Goal: Navigation & Orientation: Find specific page/section

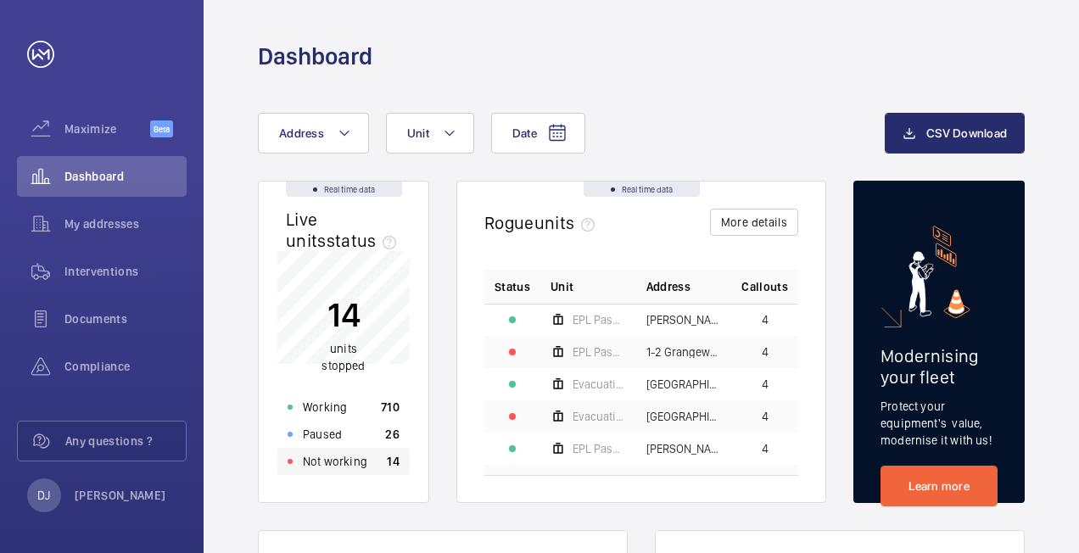
click at [382, 463] on div "Not working 14" at bounding box center [343, 461] width 132 height 27
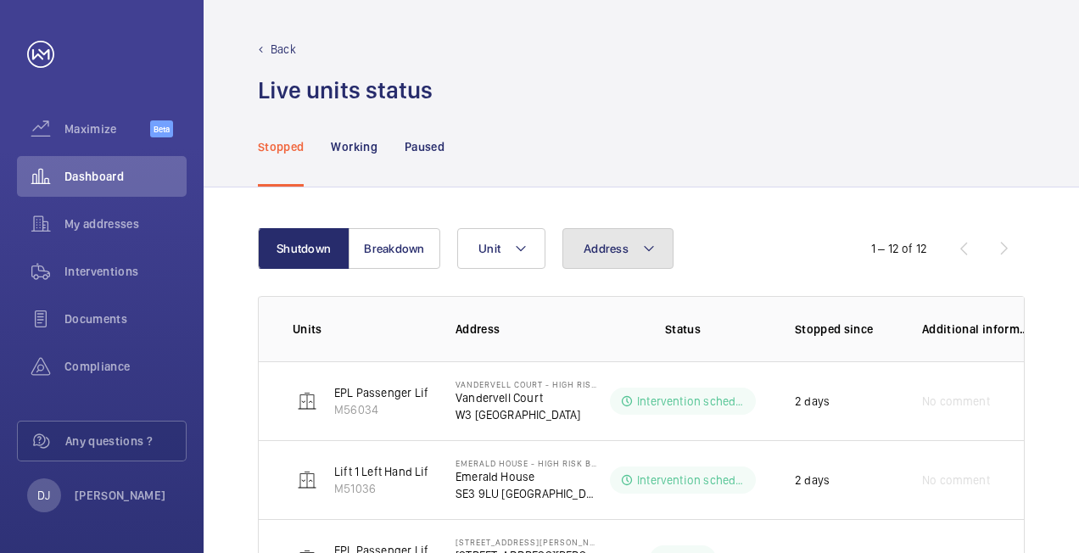
click at [635, 260] on button "Address" at bounding box center [618, 248] width 111 height 41
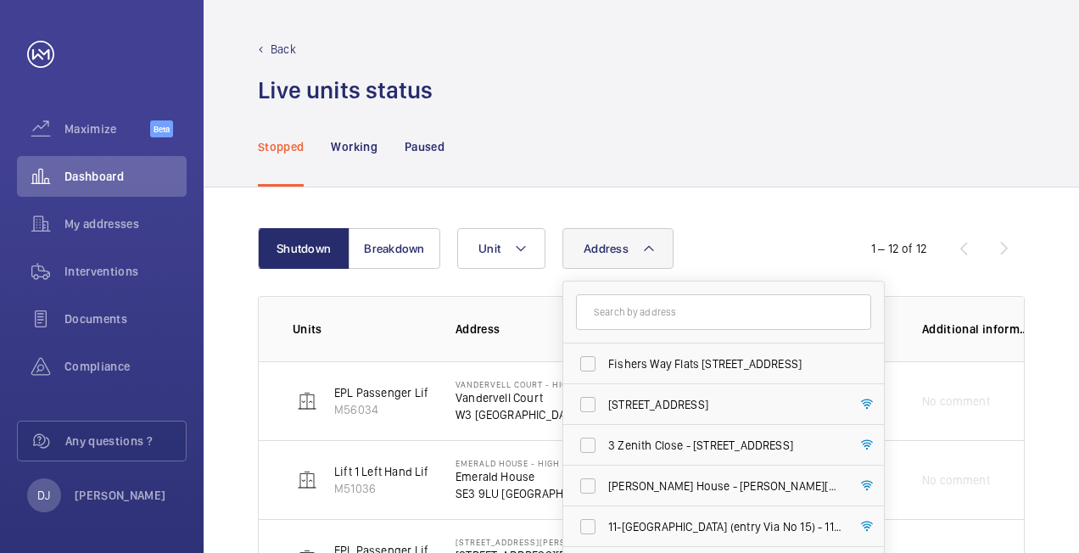
click at [682, 314] on input "text" at bounding box center [723, 312] width 295 height 36
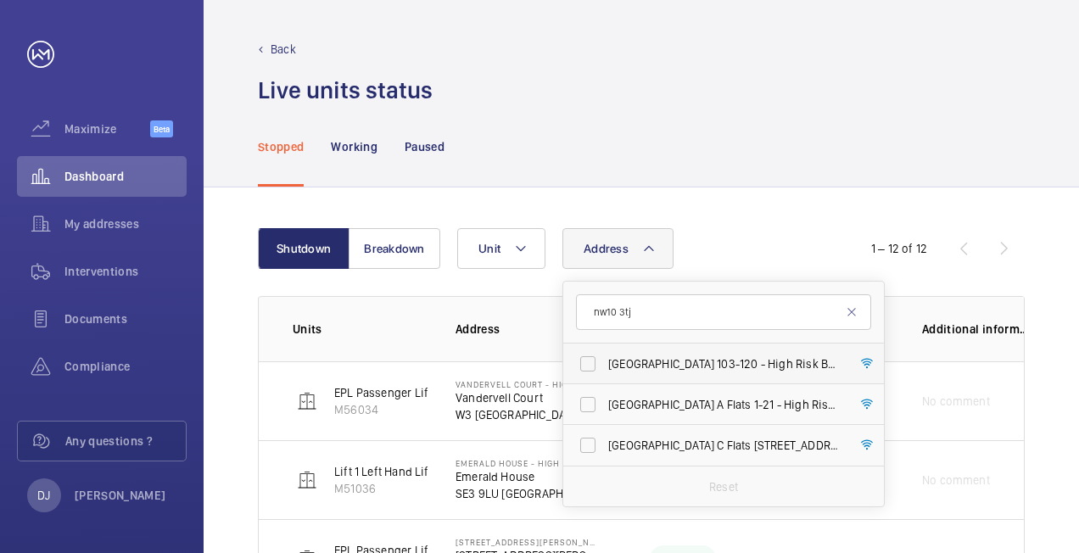
type input "nw10 3tj"
click at [712, 358] on span "[GEOGRAPHIC_DATA] [STREET_ADDRESS]" at bounding box center [724, 364] width 233 height 17
click at [605, 358] on input "[GEOGRAPHIC_DATA] [STREET_ADDRESS]" at bounding box center [588, 364] width 34 height 34
checkbox input "true"
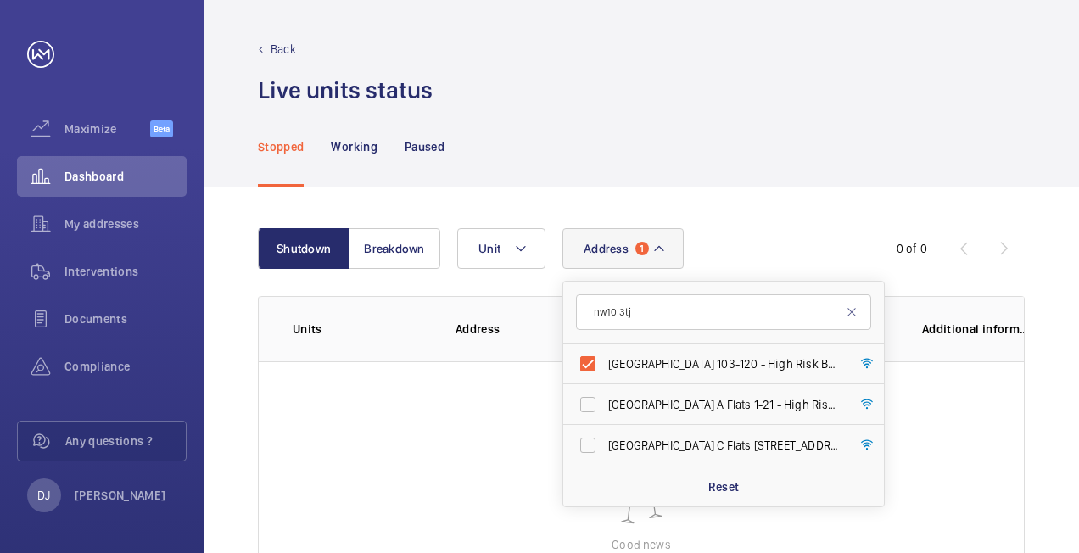
click at [779, 196] on div "Shutdown Breakdown Address 1 nw10 [GEOGRAPHIC_DATA] 103-120 - High Risk Buildin…" at bounding box center [642, 456] width 876 height 537
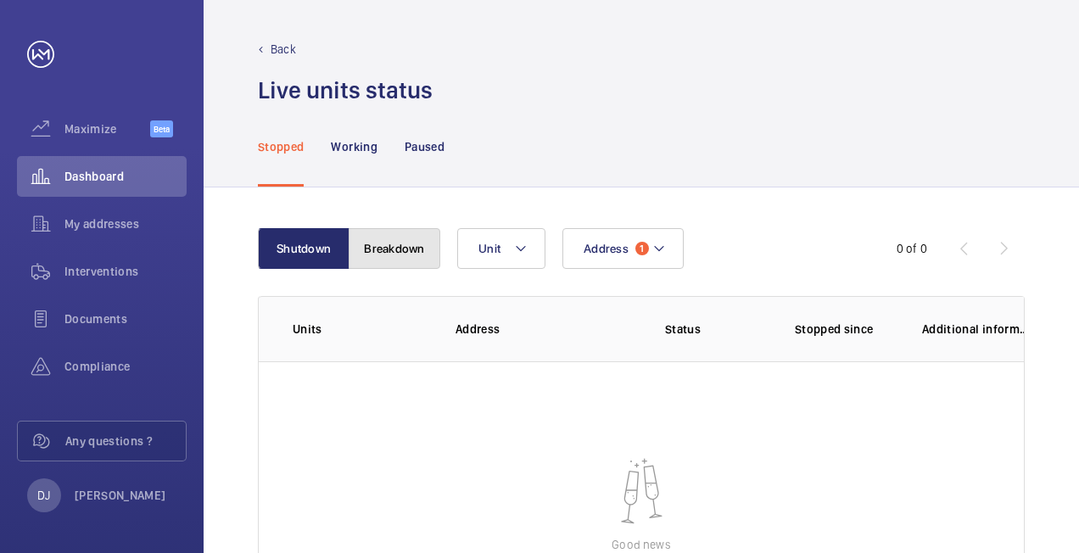
click at [413, 243] on button "Breakdown" at bounding box center [395, 248] width 92 height 41
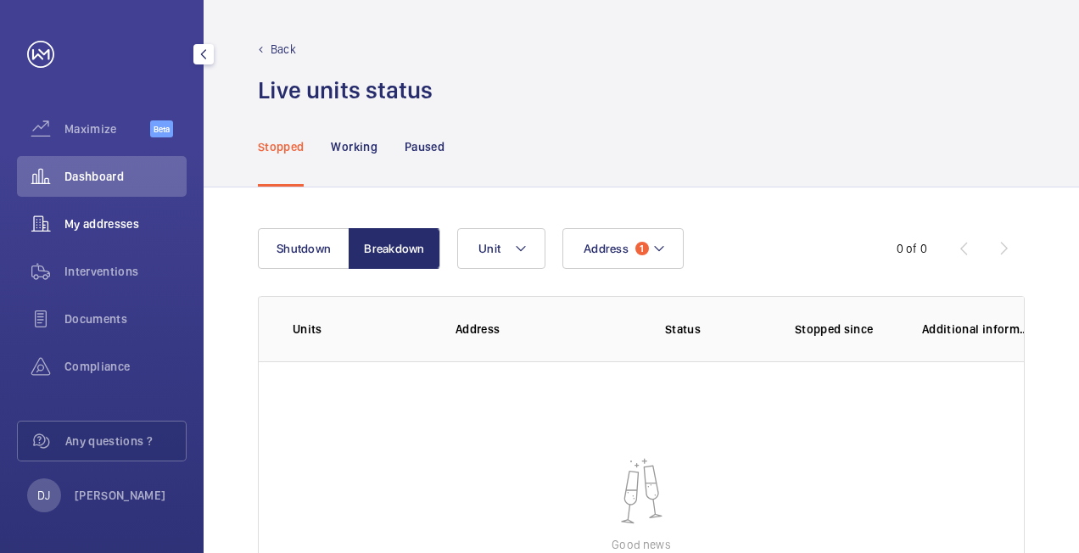
drag, startPoint x: 92, startPoint y: 222, endPoint x: 104, endPoint y: 221, distance: 11.2
click at [92, 221] on span "My addresses" at bounding box center [125, 224] width 122 height 17
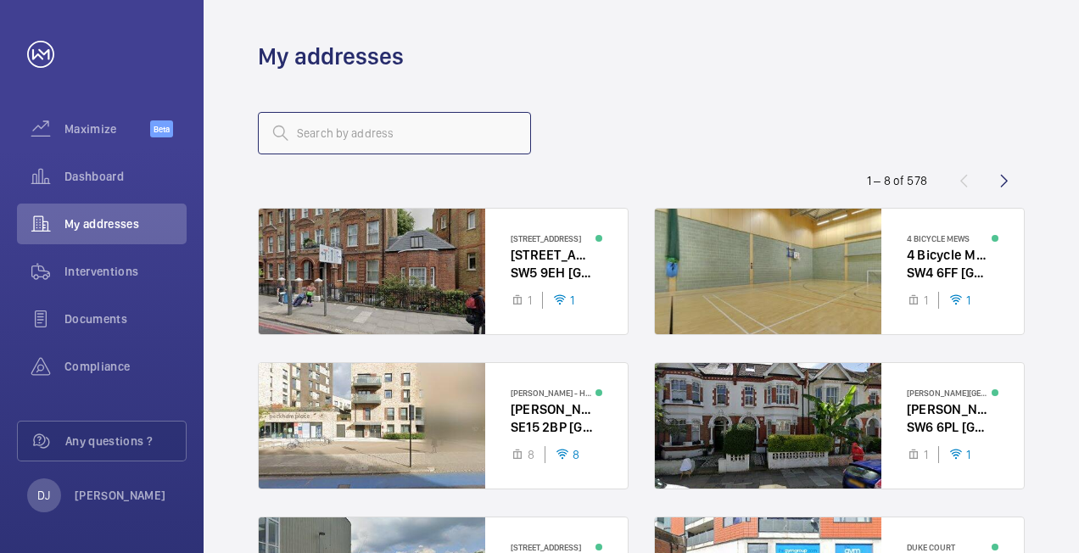
click at [410, 132] on input "text" at bounding box center [394, 133] width 273 height 42
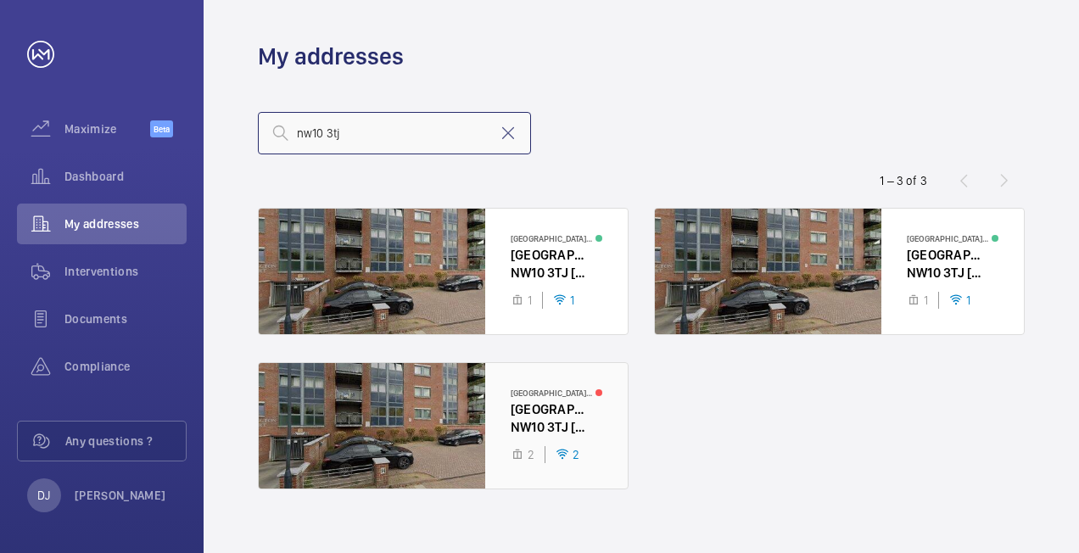
type input "nw10 3tj"
click at [562, 411] on div at bounding box center [443, 426] width 369 height 126
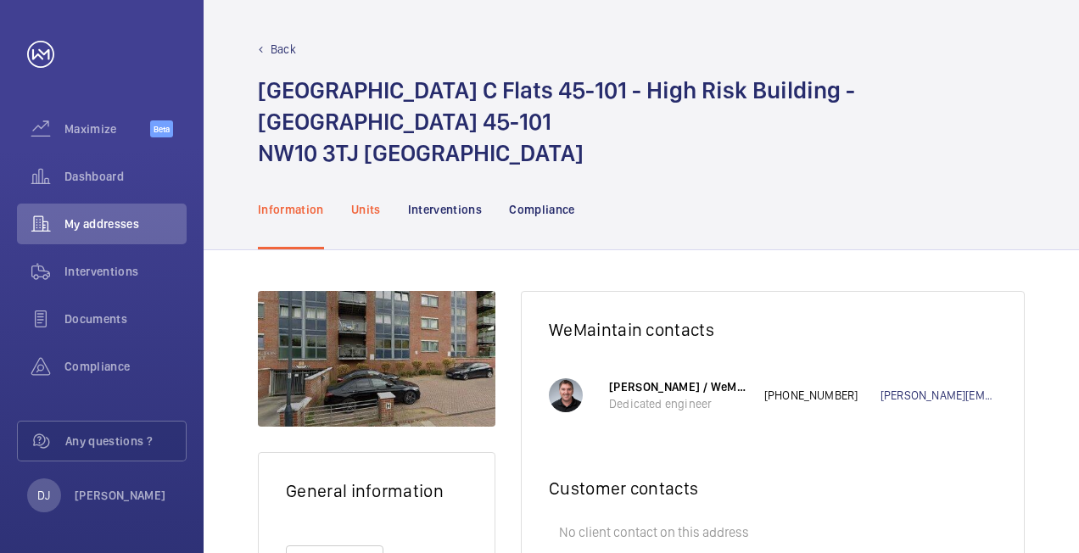
click at [368, 214] on p "Units" at bounding box center [366, 209] width 30 height 17
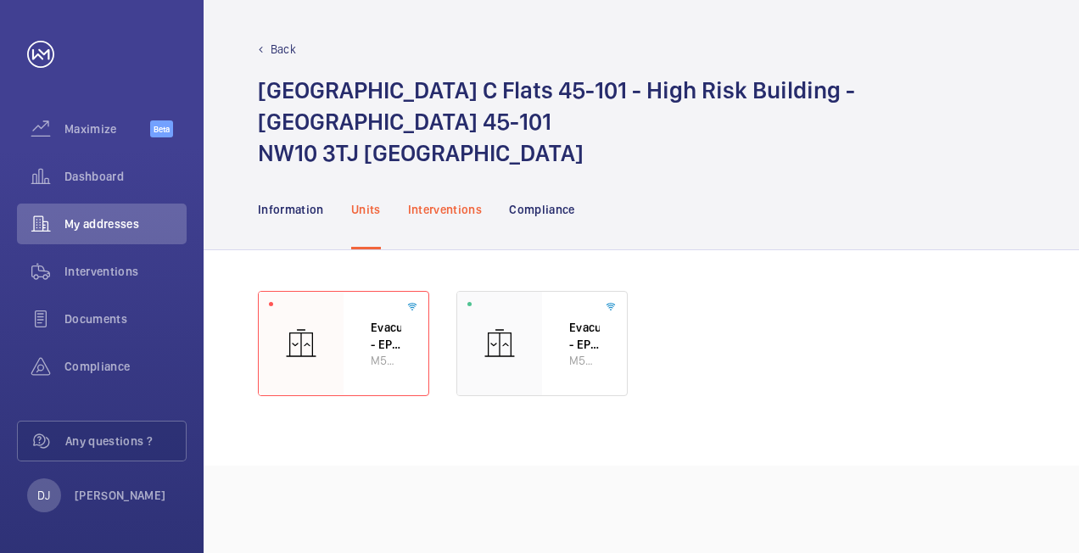
click at [465, 218] on div "Interventions" at bounding box center [445, 209] width 75 height 81
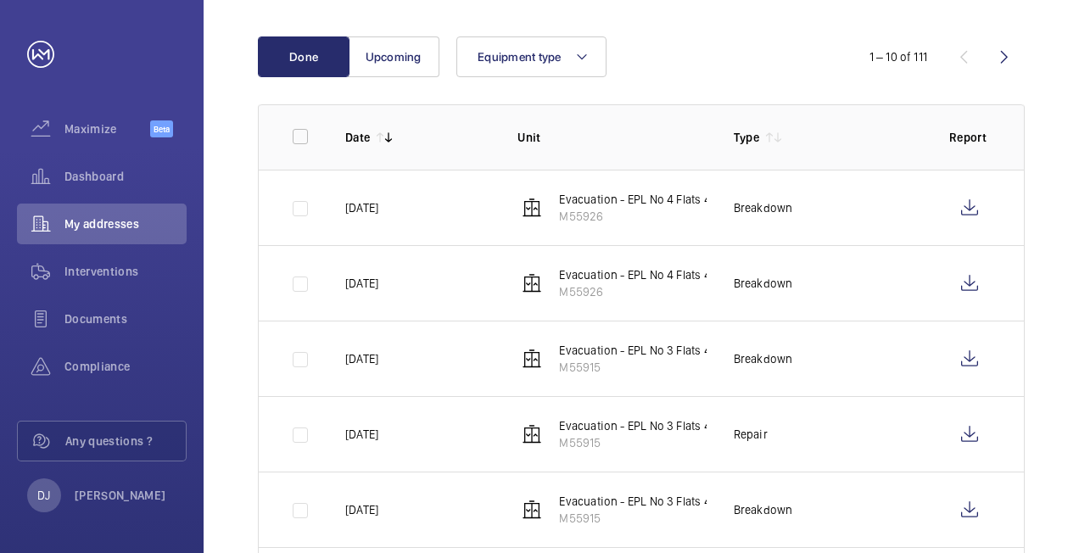
scroll to position [170, 0]
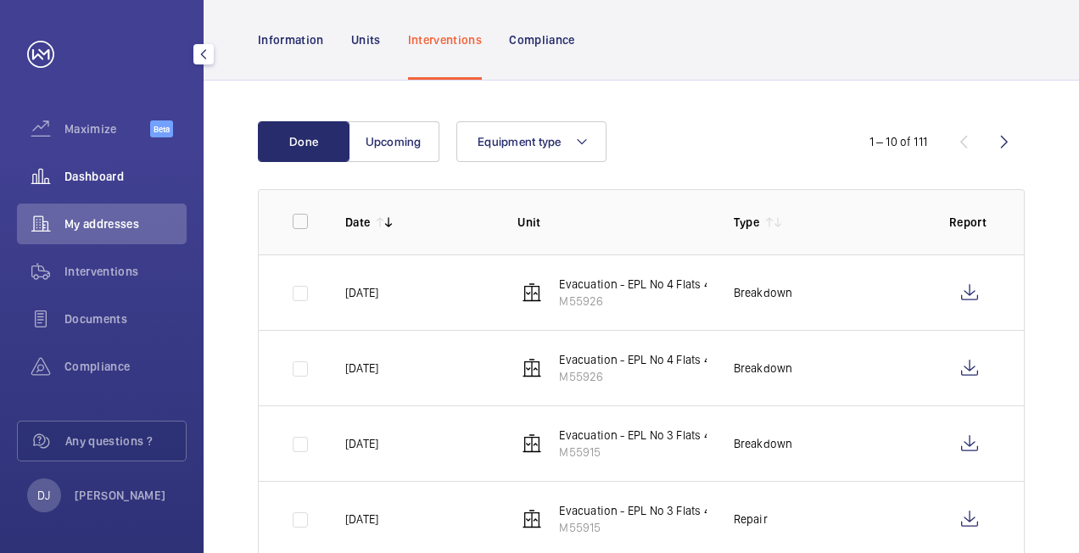
click at [77, 174] on span "Dashboard" at bounding box center [125, 176] width 122 height 17
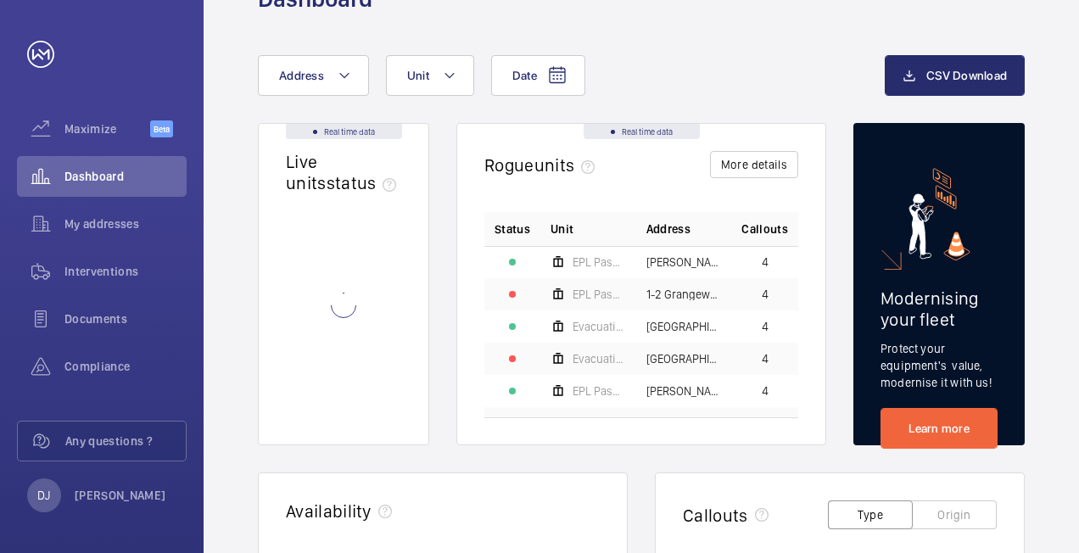
scroll to position [85, 0]
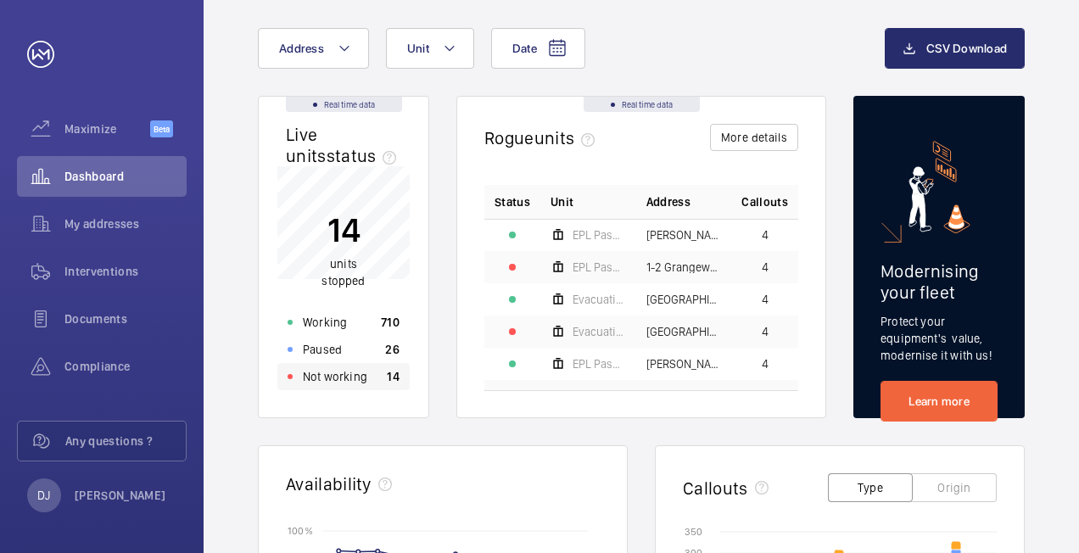
click at [349, 375] on p "Not working" at bounding box center [335, 376] width 64 height 17
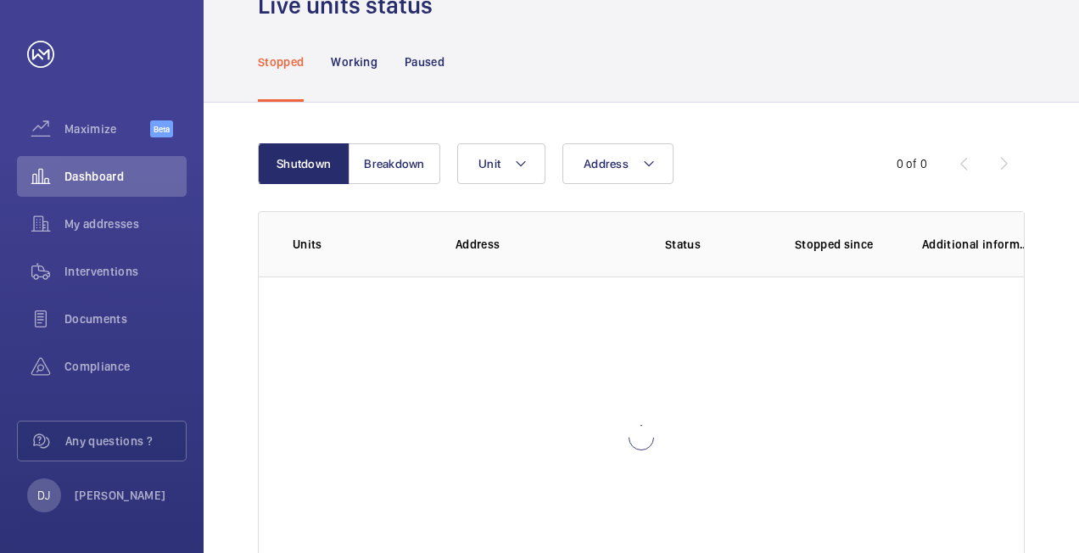
scroll to position [106, 0]
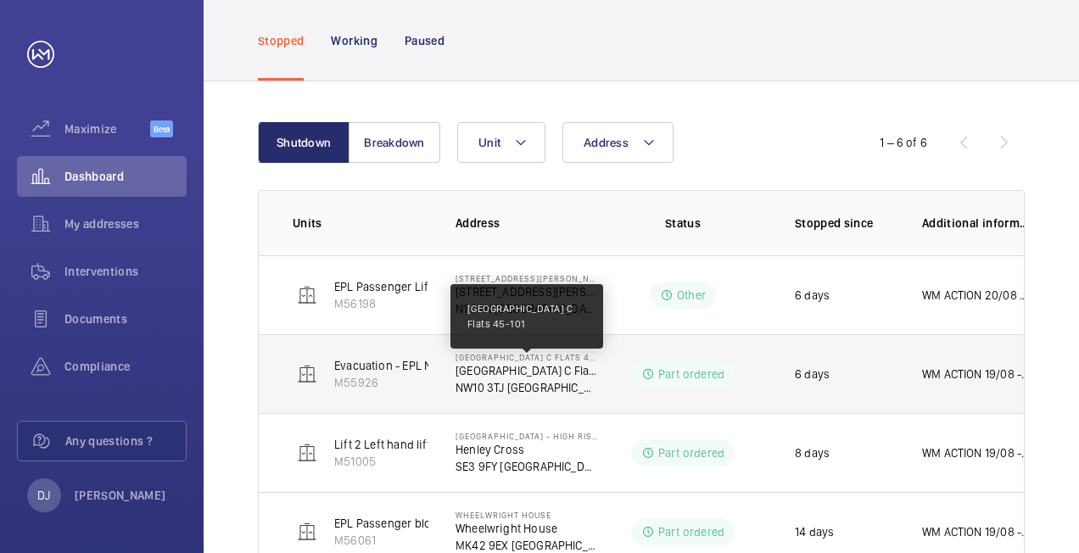
click at [518, 367] on p "[GEOGRAPHIC_DATA] C Flats 45-101" at bounding box center [527, 370] width 143 height 17
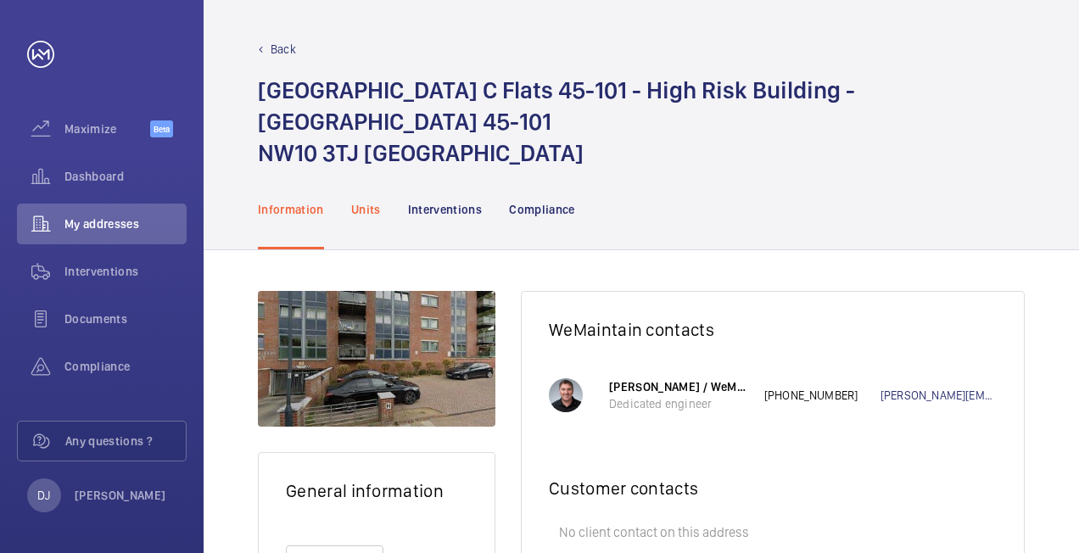
click at [373, 212] on p "Units" at bounding box center [366, 209] width 30 height 17
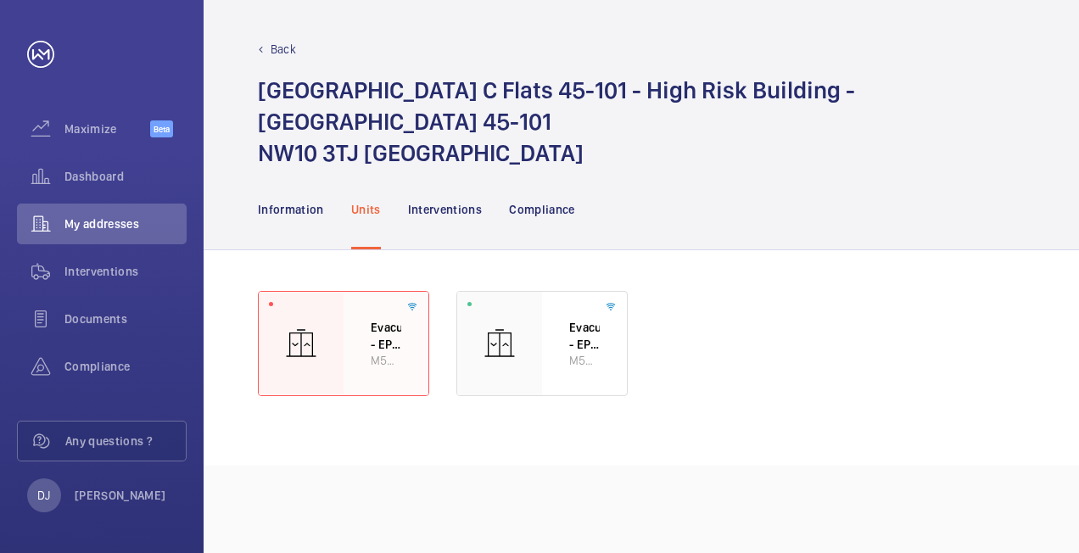
click at [349, 333] on div "Evacuation - EPL No 4 Flats 45-101 R/h M55926" at bounding box center [386, 344] width 85 height 104
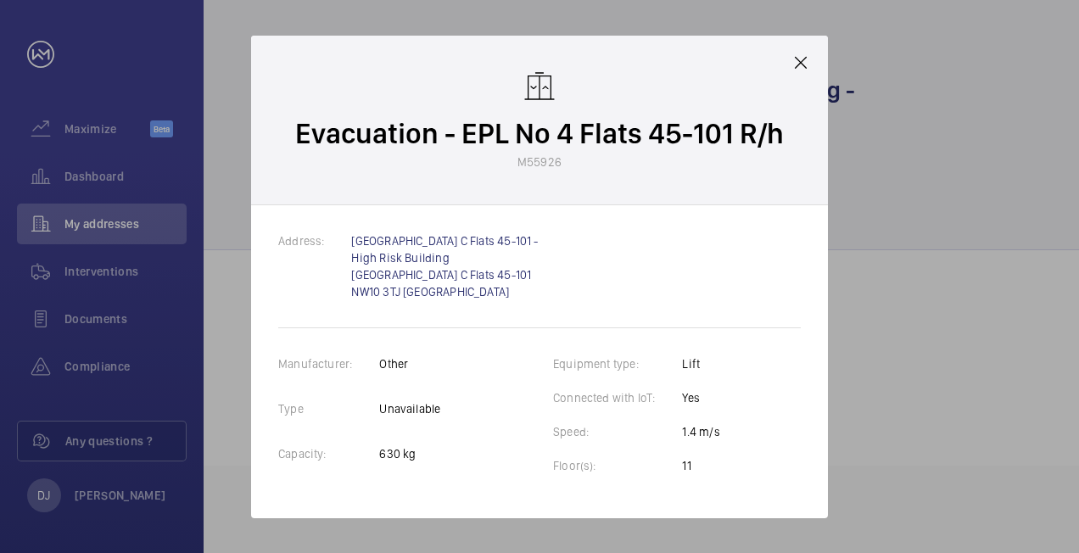
drag, startPoint x: 805, startPoint y: 41, endPoint x: 798, endPoint y: 49, distance: 11.4
click at [804, 42] on div "Evacuation - EPL No 4 Flats 45-101 R/h M55926" at bounding box center [539, 121] width 577 height 170
click at [791, 64] on mat-icon at bounding box center [801, 63] width 20 height 20
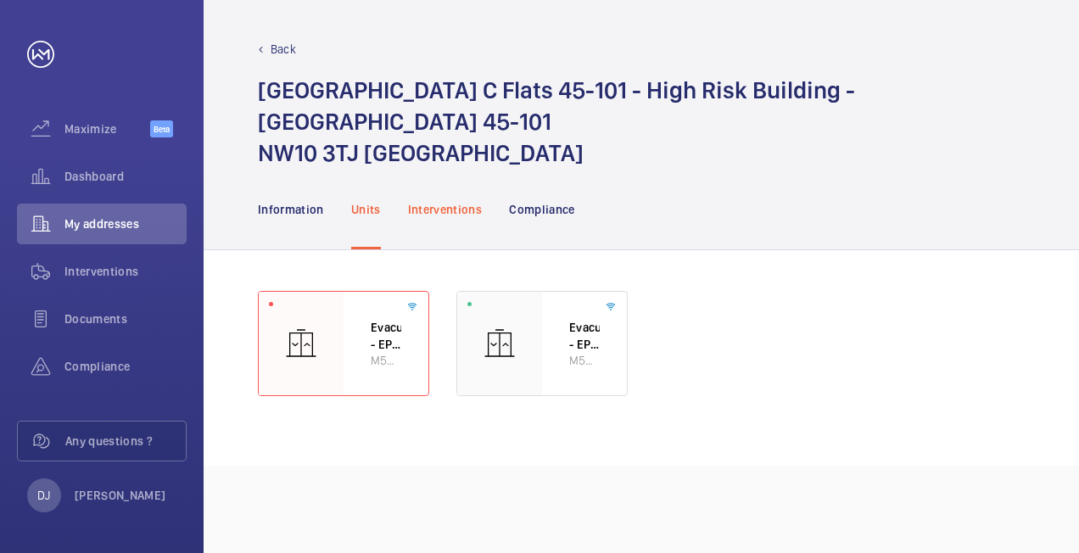
click at [441, 206] on p "Interventions" at bounding box center [445, 209] width 75 height 17
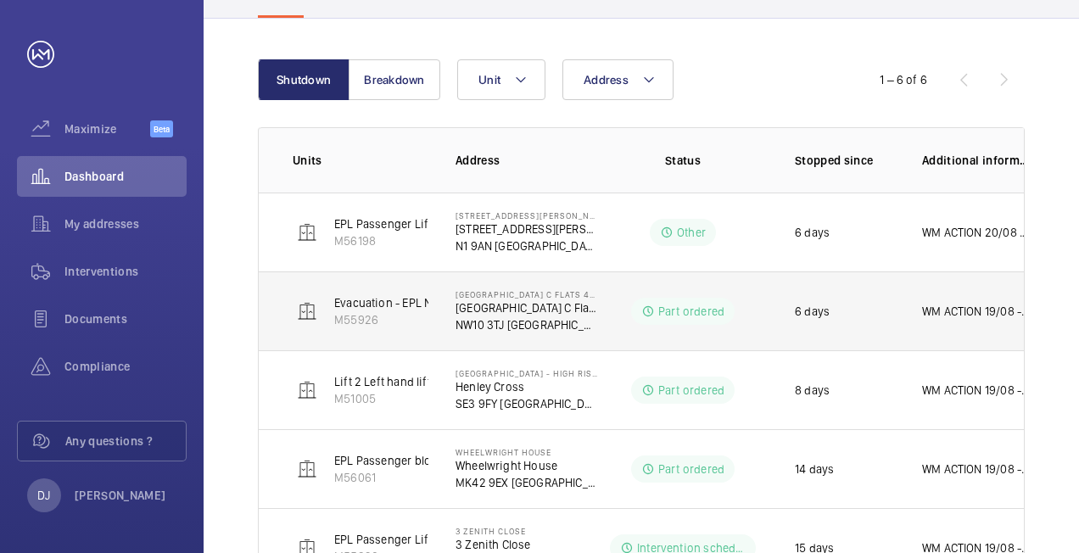
scroll to position [170, 0]
click at [725, 314] on div "Part ordered" at bounding box center [683, 310] width 104 height 27
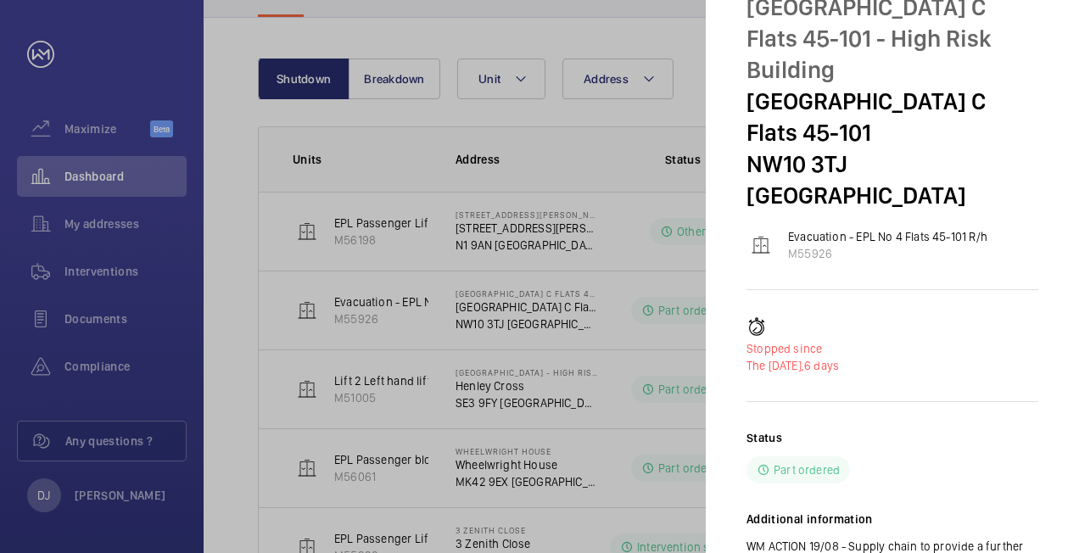
scroll to position [0, 0]
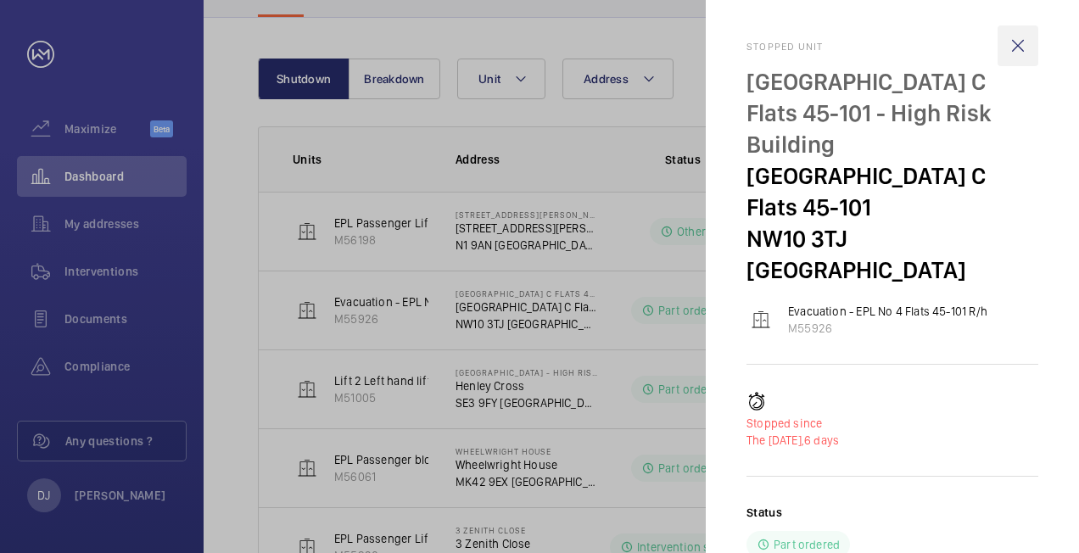
click at [1023, 41] on wm-front-icon-button at bounding box center [1018, 45] width 41 height 41
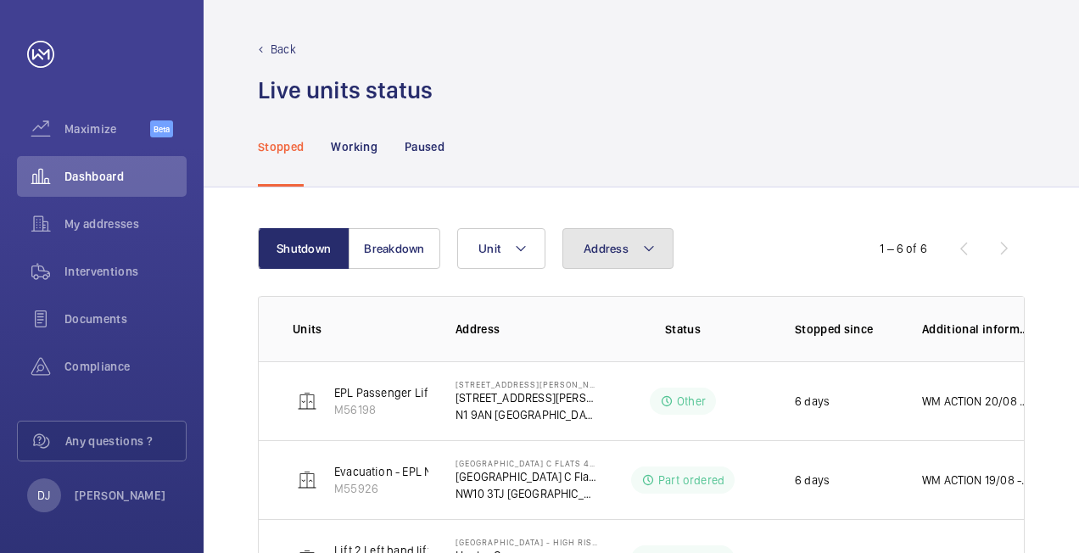
click at [625, 262] on button "Address" at bounding box center [618, 248] width 111 height 41
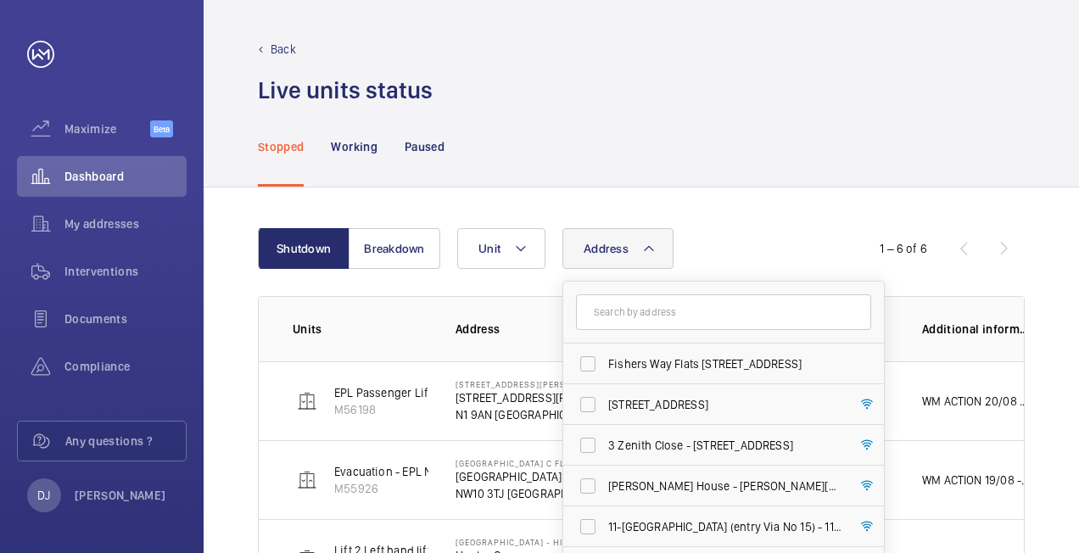
click at [648, 314] on input "text" at bounding box center [723, 312] width 295 height 36
type input "w"
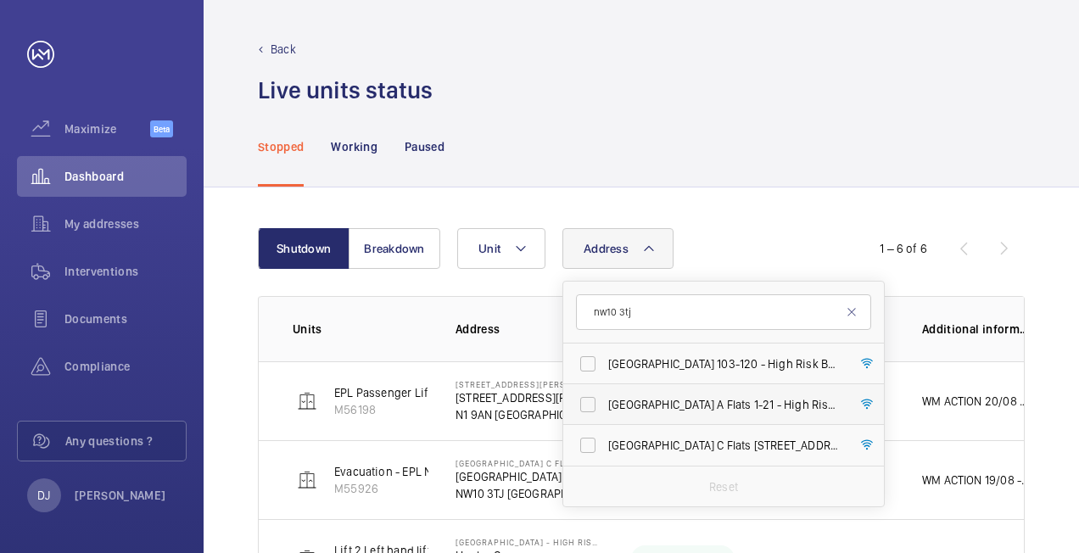
type input "nw10 3tj"
click at [698, 398] on span "[GEOGRAPHIC_DATA] A Flats [STREET_ADDRESS]" at bounding box center [724, 404] width 233 height 17
click at [605, 398] on input "[GEOGRAPHIC_DATA] A Flats [STREET_ADDRESS]" at bounding box center [588, 405] width 34 height 34
checkbox input "true"
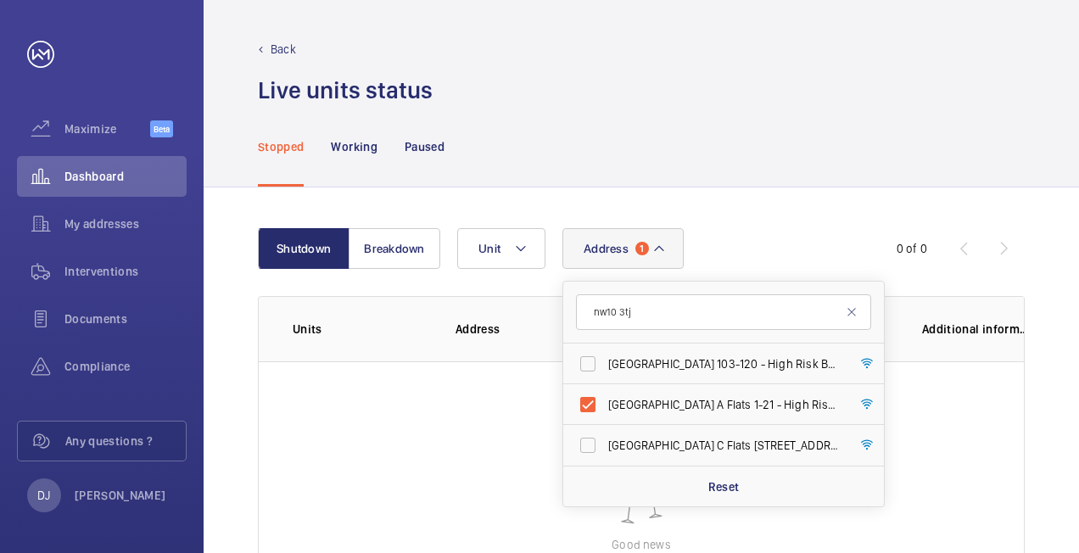
click at [837, 148] on div "Stopped Working Paused" at bounding box center [641, 146] width 767 height 81
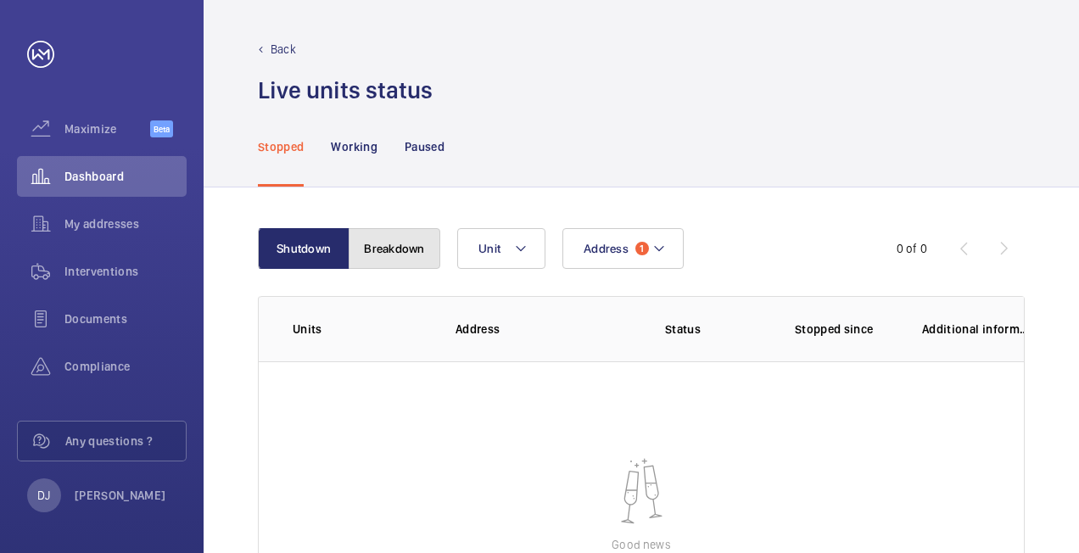
click at [395, 246] on button "Breakdown" at bounding box center [395, 248] width 92 height 41
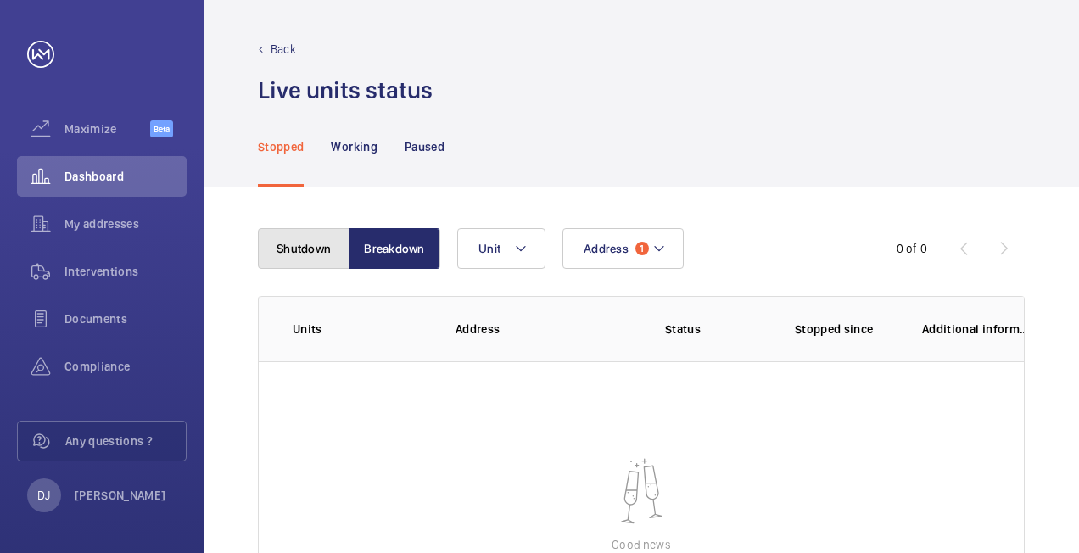
click at [331, 258] on button "Shutdown" at bounding box center [304, 248] width 92 height 41
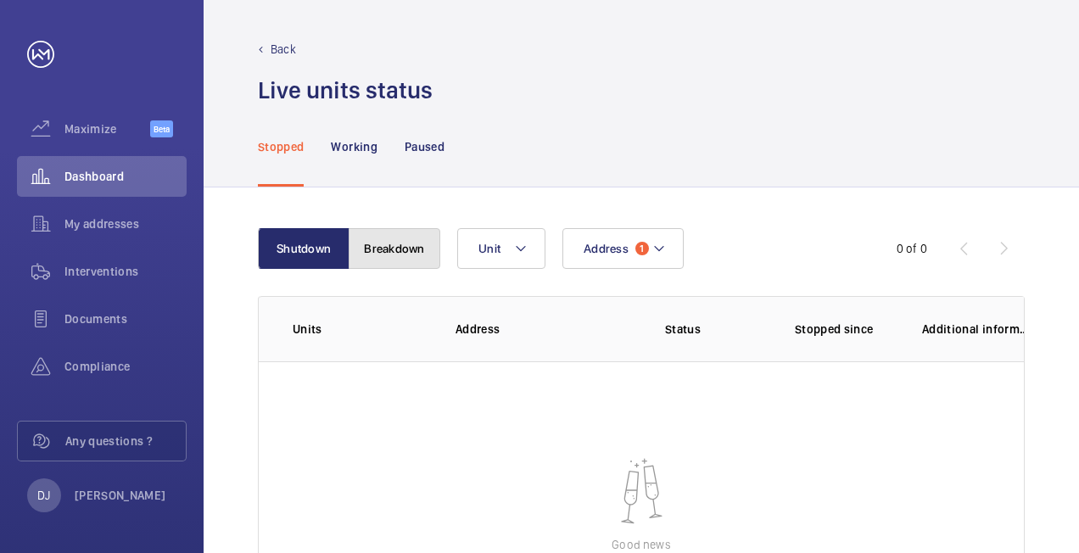
click at [399, 247] on button "Breakdown" at bounding box center [395, 248] width 92 height 41
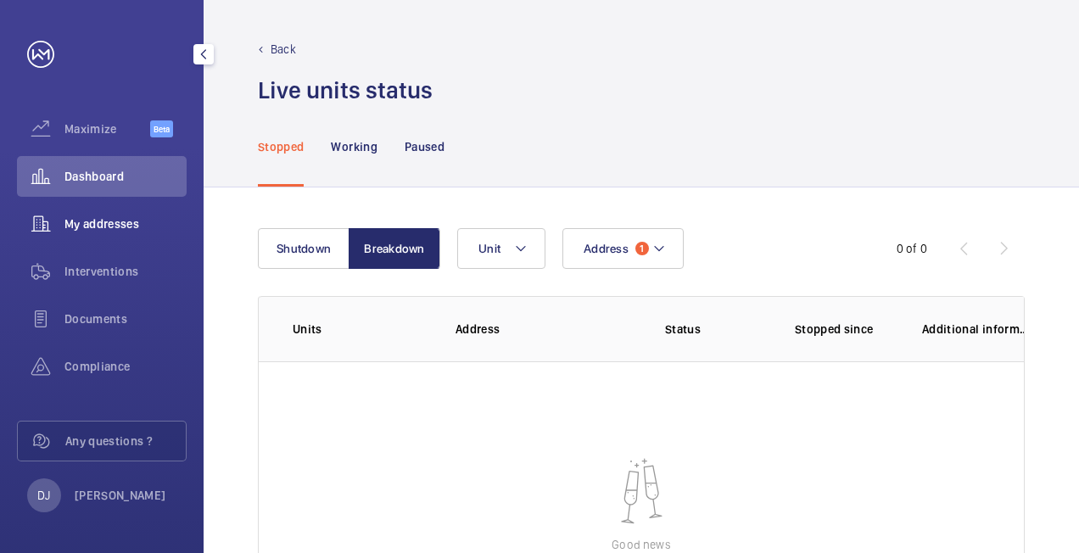
click at [107, 221] on span "My addresses" at bounding box center [125, 224] width 122 height 17
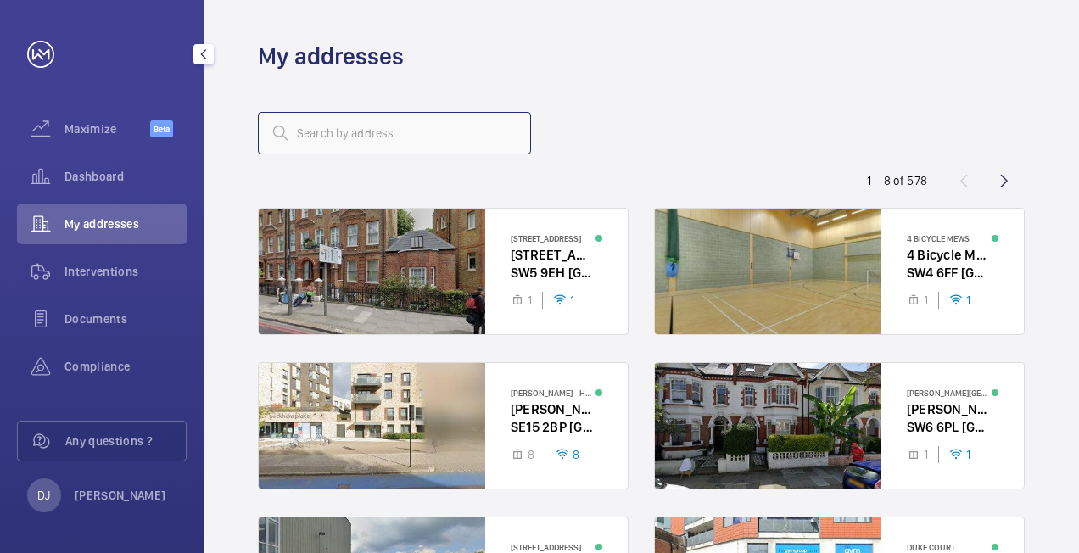
click at [429, 126] on input "text" at bounding box center [394, 133] width 273 height 42
click at [110, 176] on span "Dashboard" at bounding box center [125, 176] width 122 height 17
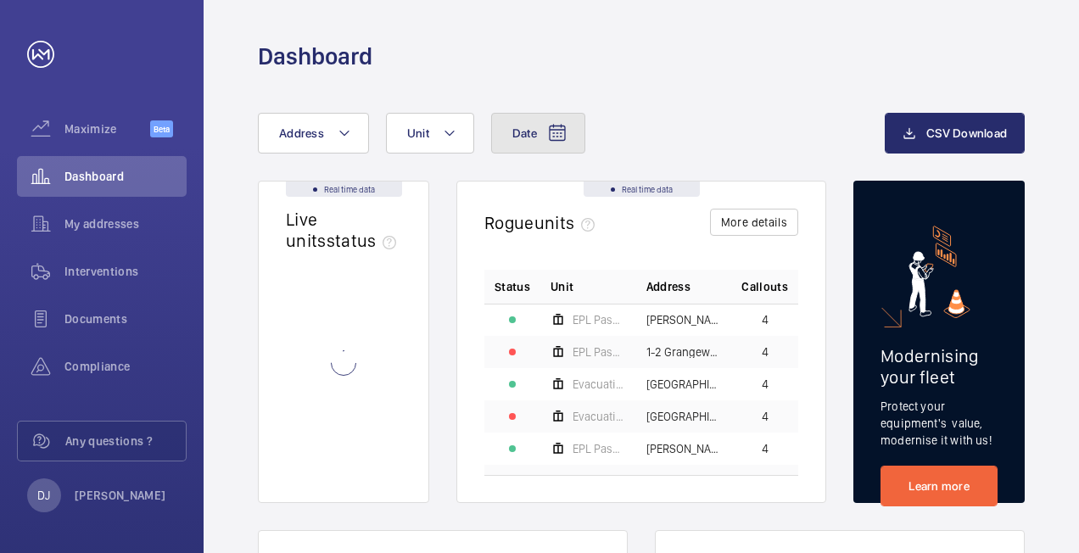
click at [518, 131] on span "Date" at bounding box center [525, 133] width 25 height 14
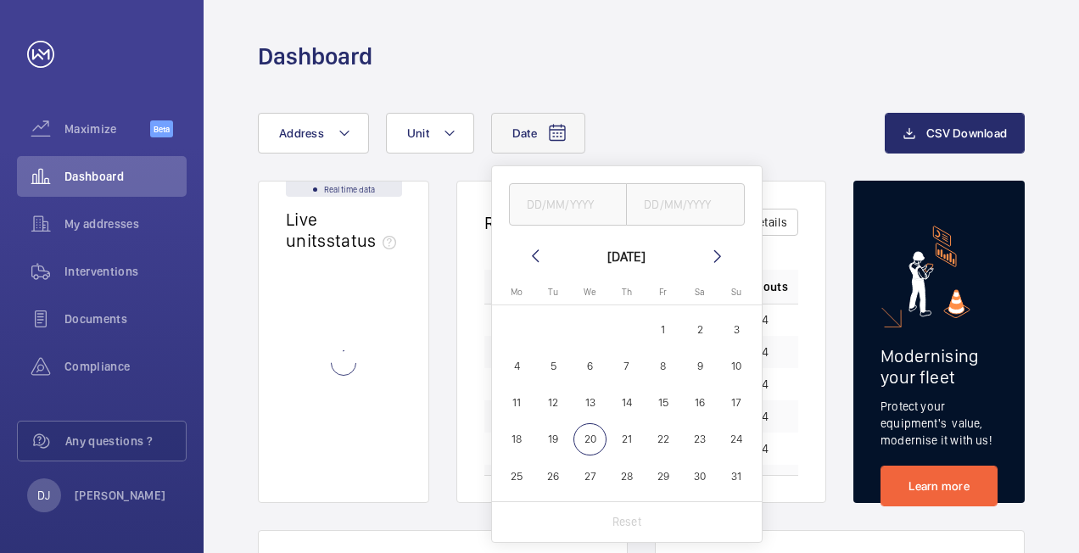
click at [813, 68] on div "Dashboard" at bounding box center [641, 56] width 767 height 31
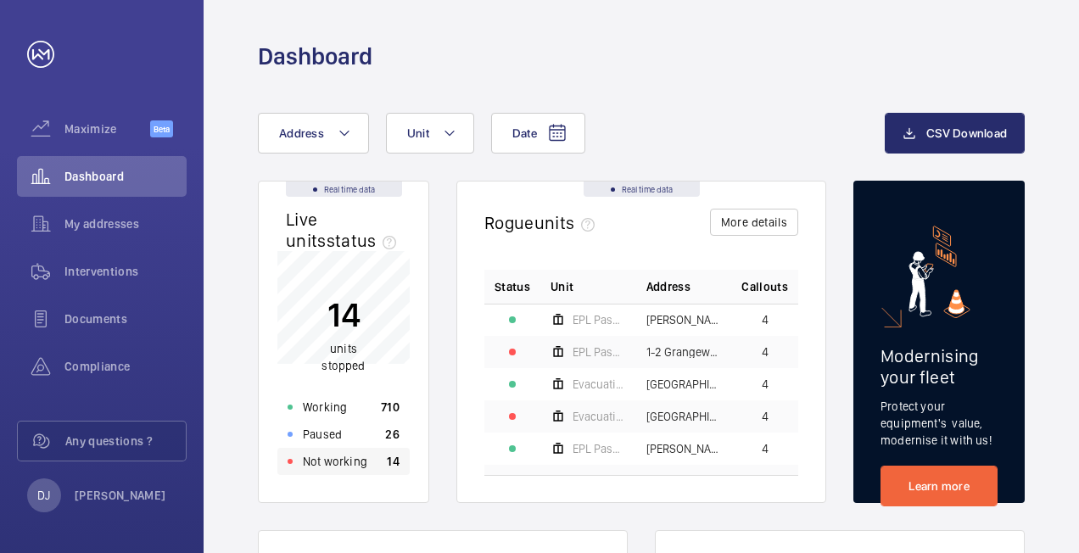
click at [373, 462] on div "Not working 14" at bounding box center [343, 461] width 132 height 27
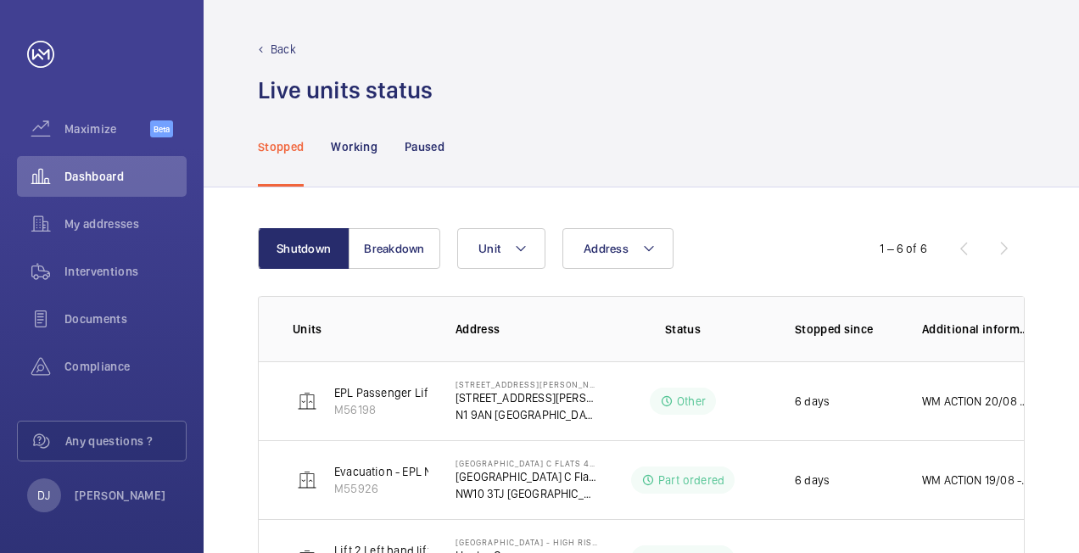
click at [1003, 249] on div "1 – 6 of 6" at bounding box center [923, 248] width 204 height 20
click at [112, 216] on span "My addresses" at bounding box center [125, 224] width 122 height 17
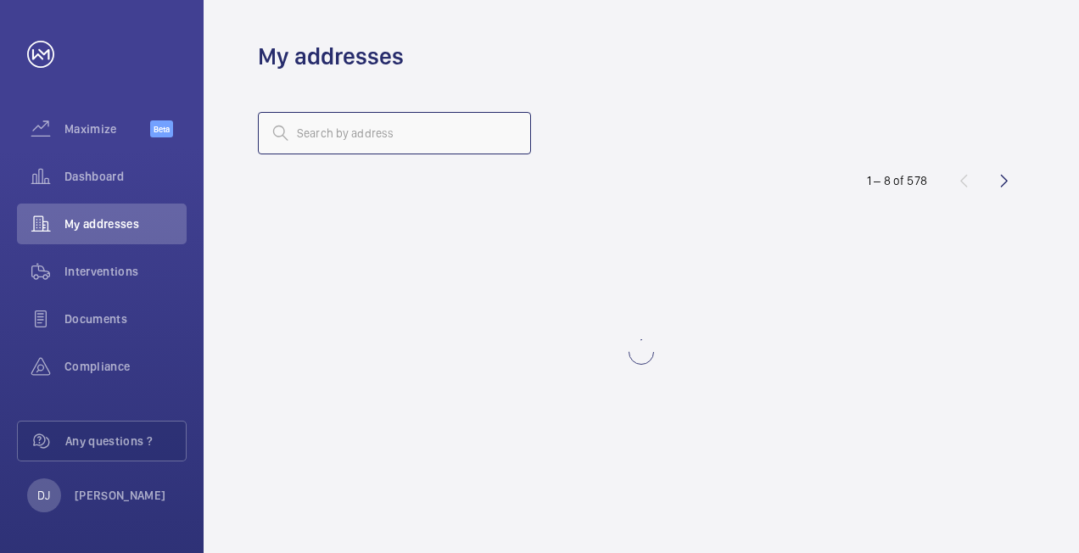
click at [342, 136] on input "text" at bounding box center [394, 133] width 273 height 42
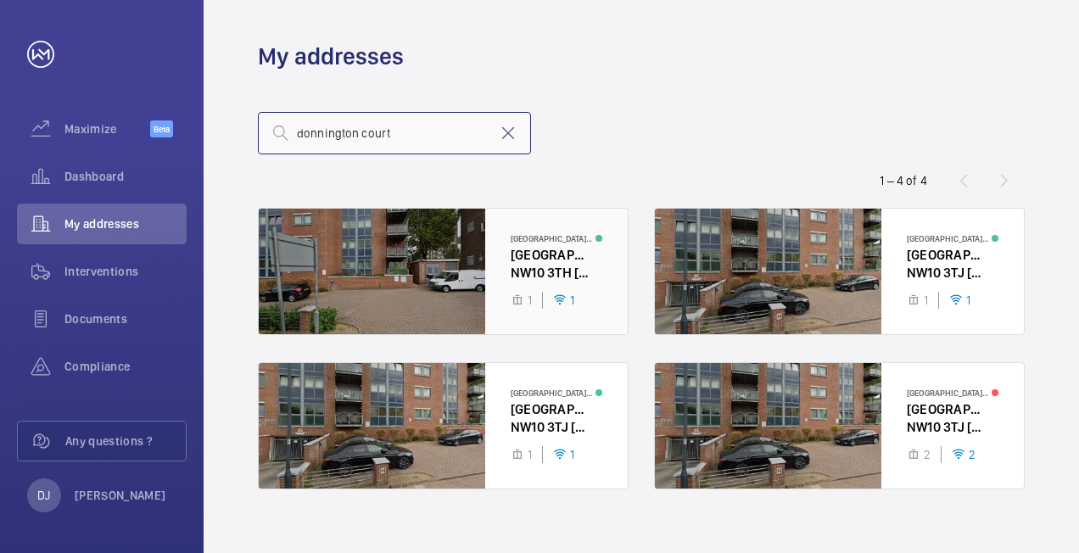
type input "donnington court"
click at [541, 238] on div at bounding box center [443, 272] width 369 height 126
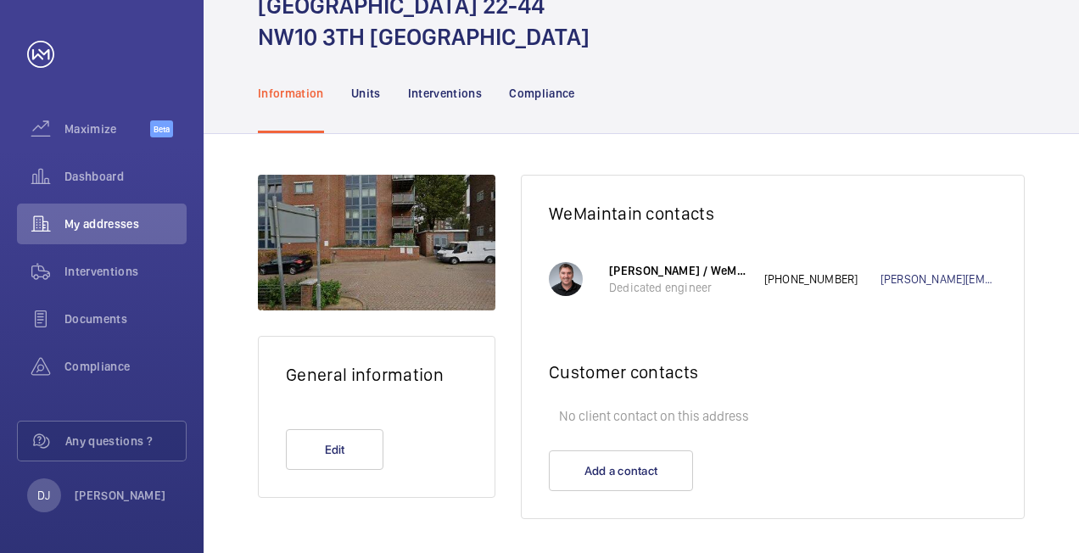
scroll to position [123, 0]
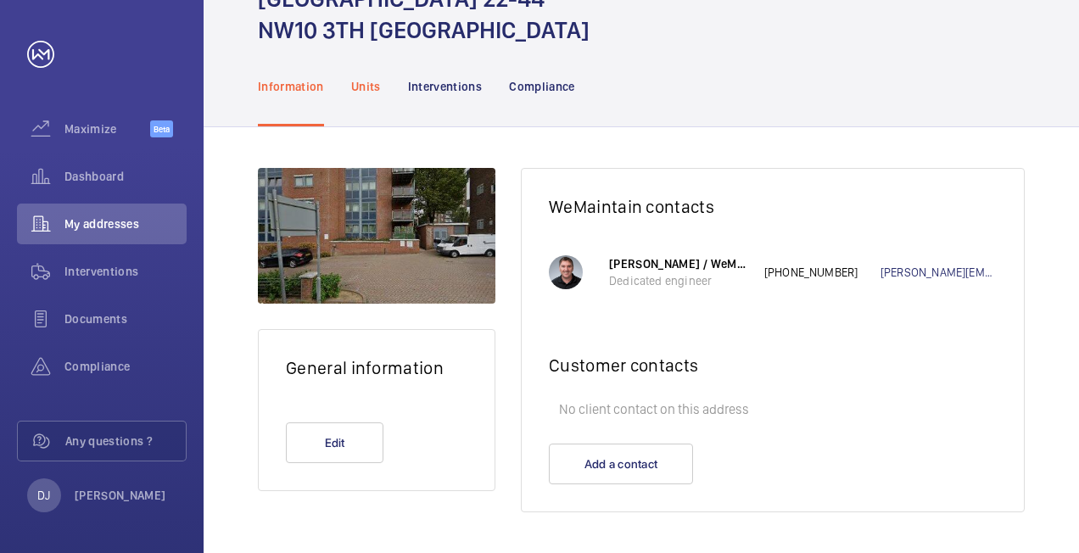
click at [362, 93] on p "Units" at bounding box center [366, 86] width 30 height 17
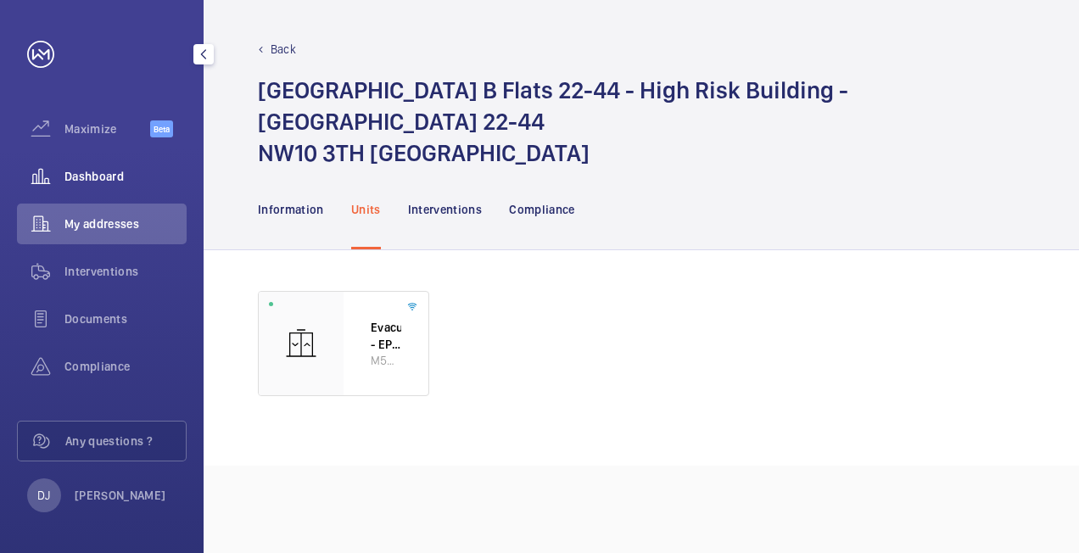
click at [97, 175] on span "Dashboard" at bounding box center [125, 176] width 122 height 17
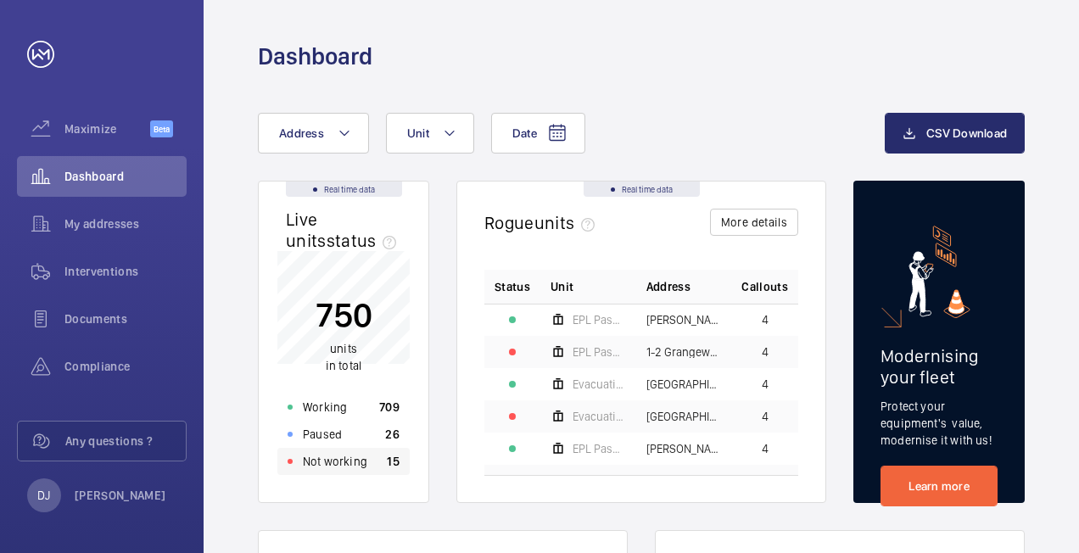
click at [372, 467] on div "Not working 15" at bounding box center [343, 461] width 132 height 27
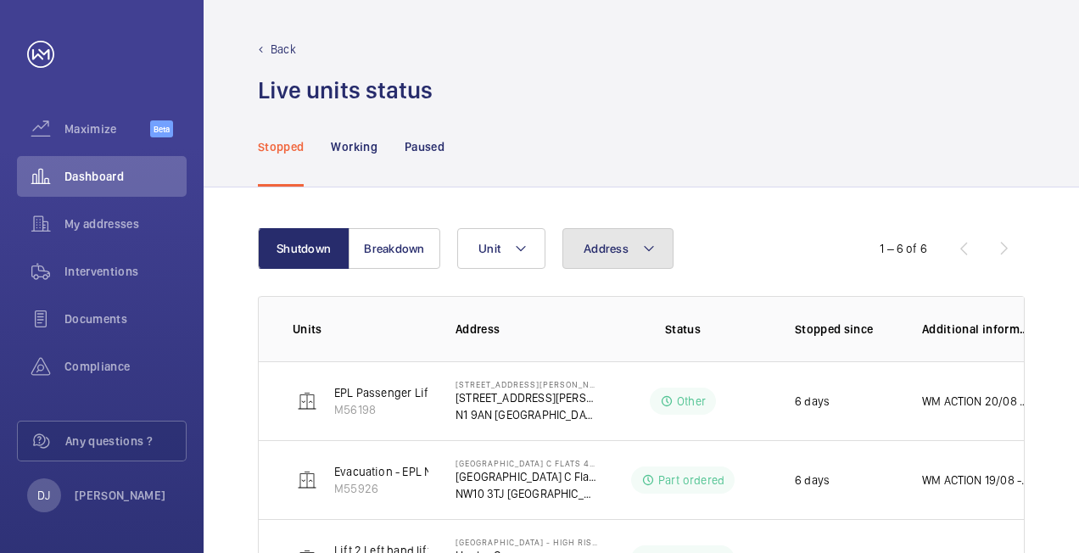
click at [603, 259] on button "Address" at bounding box center [618, 248] width 111 height 41
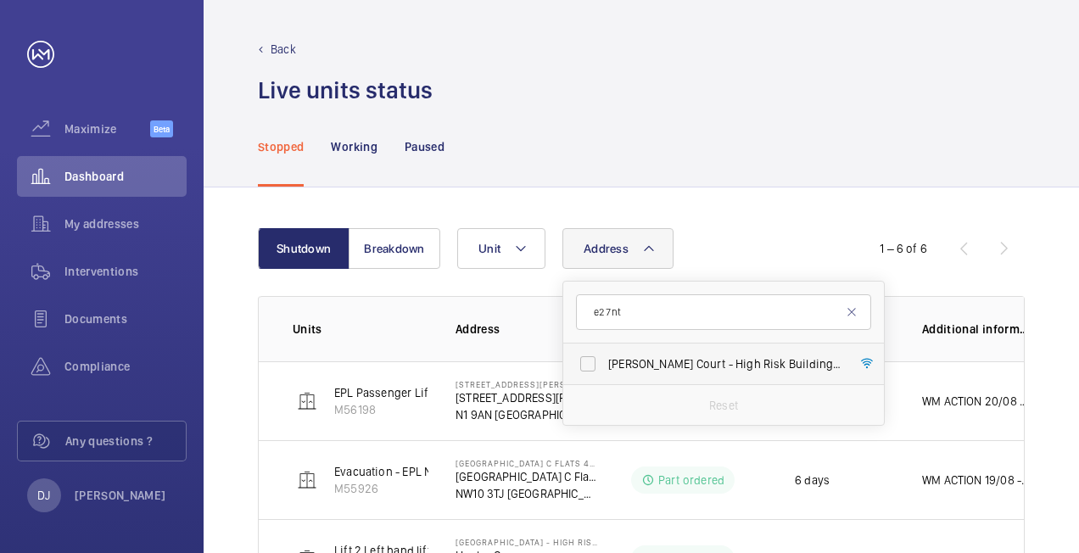
type input "e2 7nt"
click at [699, 353] on label "[PERSON_NAME] Court - High Risk Building - [PERSON_NAME][GEOGRAPHIC_DATA]" at bounding box center [710, 364] width 295 height 41
click at [605, 353] on input "[PERSON_NAME] Court - High Risk Building - [PERSON_NAME][GEOGRAPHIC_DATA]" at bounding box center [588, 364] width 34 height 34
checkbox input "true"
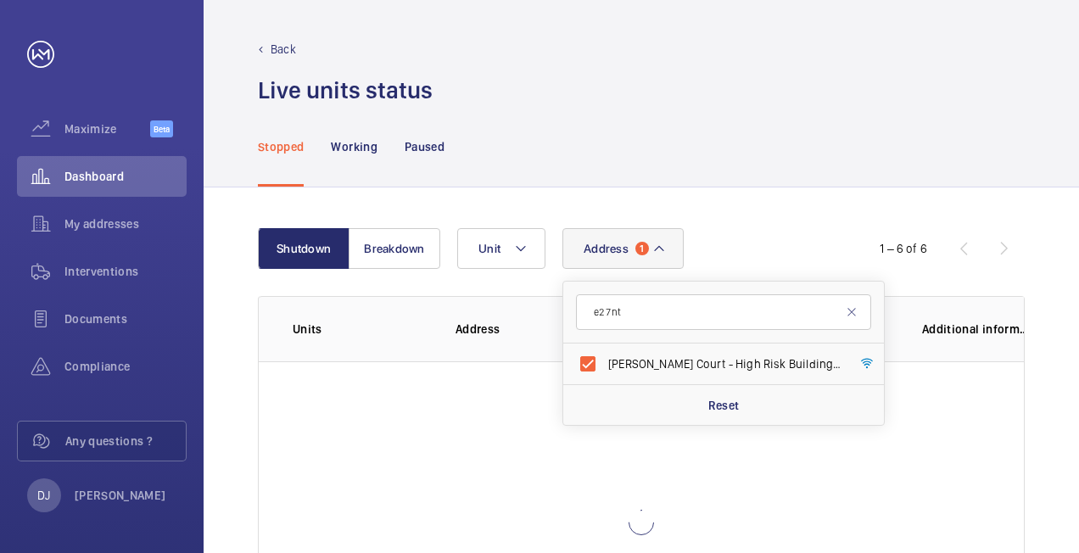
click at [747, 230] on div "Address [STREET_ADDRESS][PERSON_NAME][PERSON_NAME] Reset Unit" at bounding box center [639, 248] width 364 height 41
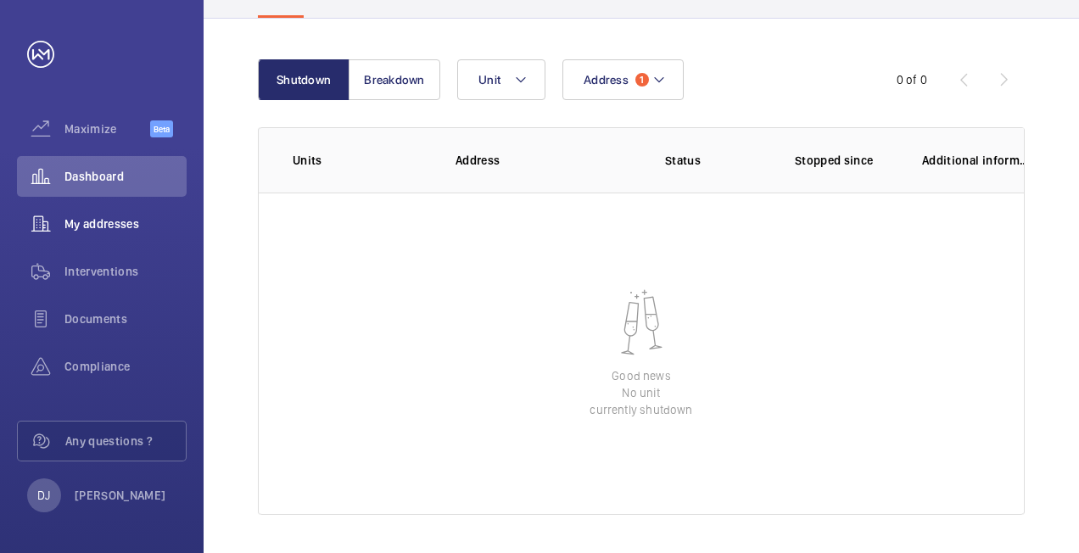
scroll to position [170, 0]
click at [119, 217] on span "My addresses" at bounding box center [125, 224] width 122 height 17
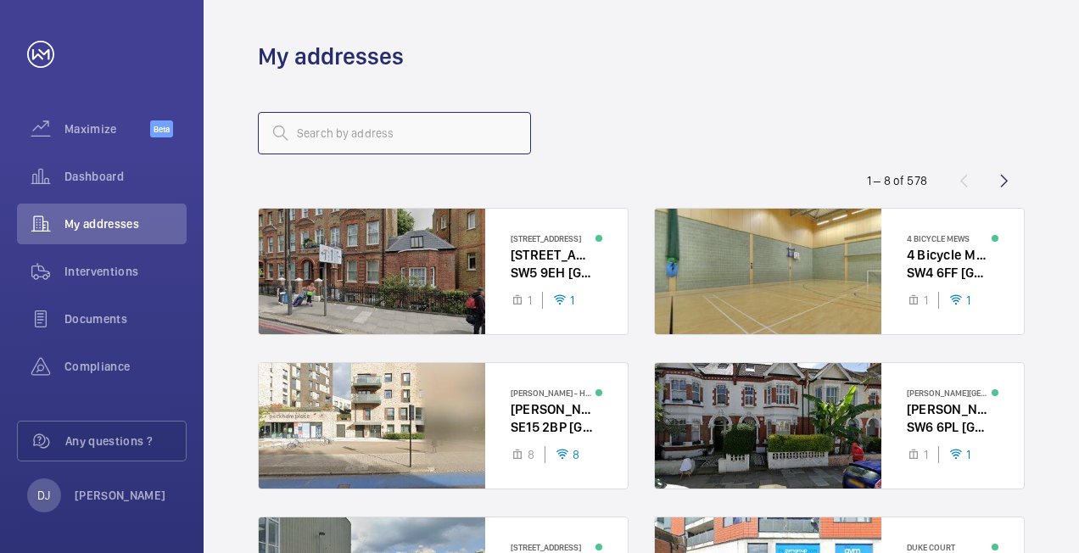
click at [341, 141] on input "text" at bounding box center [394, 133] width 273 height 42
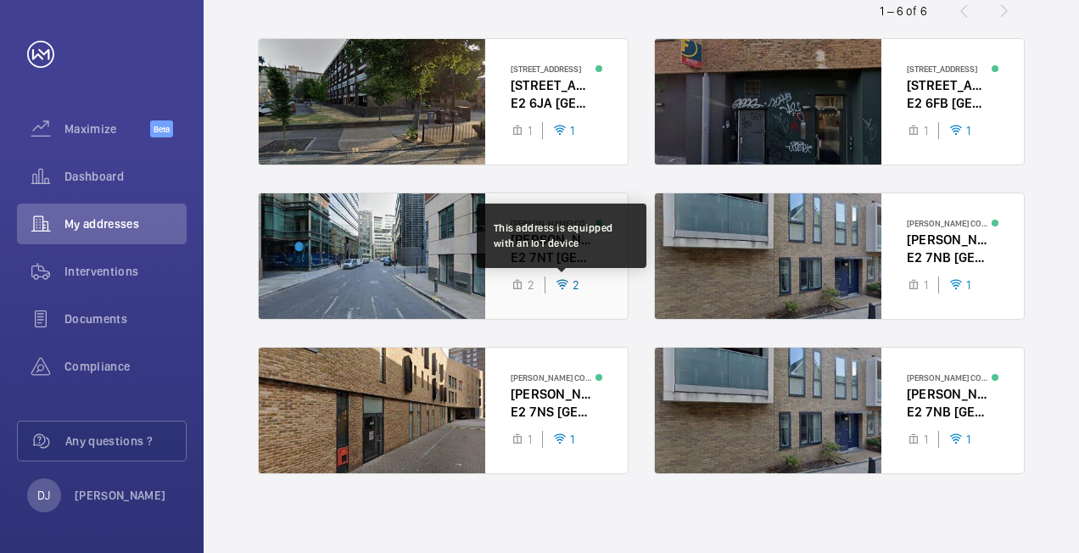
type input "e2 7nt"
click at [550, 285] on div "2" at bounding box center [562, 285] width 35 height 17
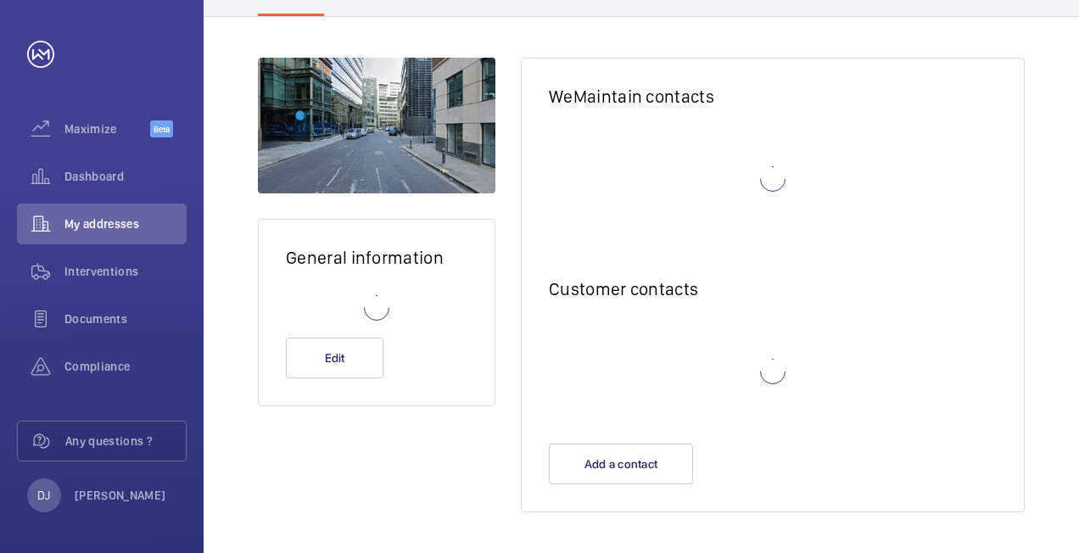
scroll to position [160, 0]
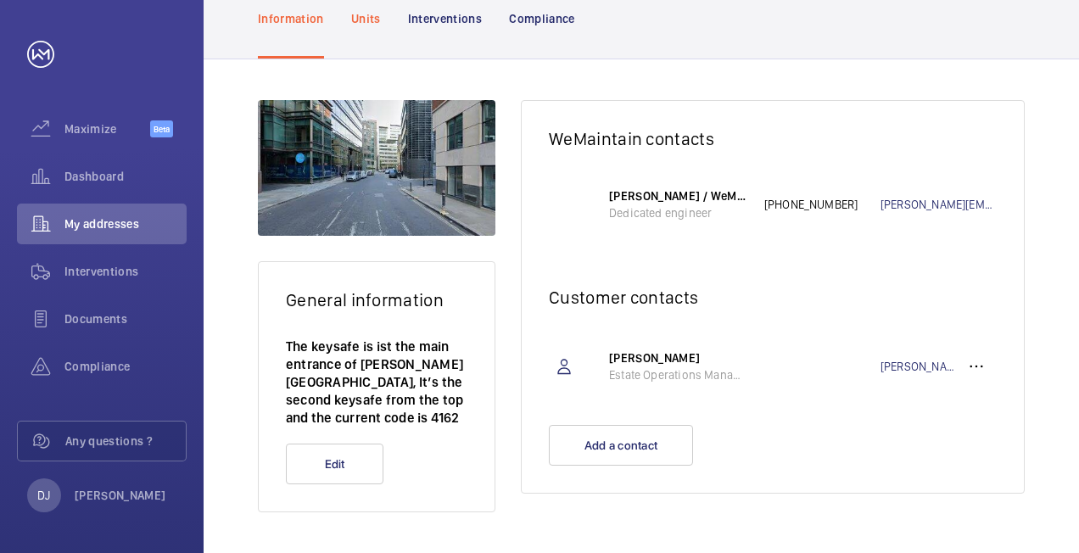
click at [367, 34] on div "Units" at bounding box center [366, 18] width 30 height 81
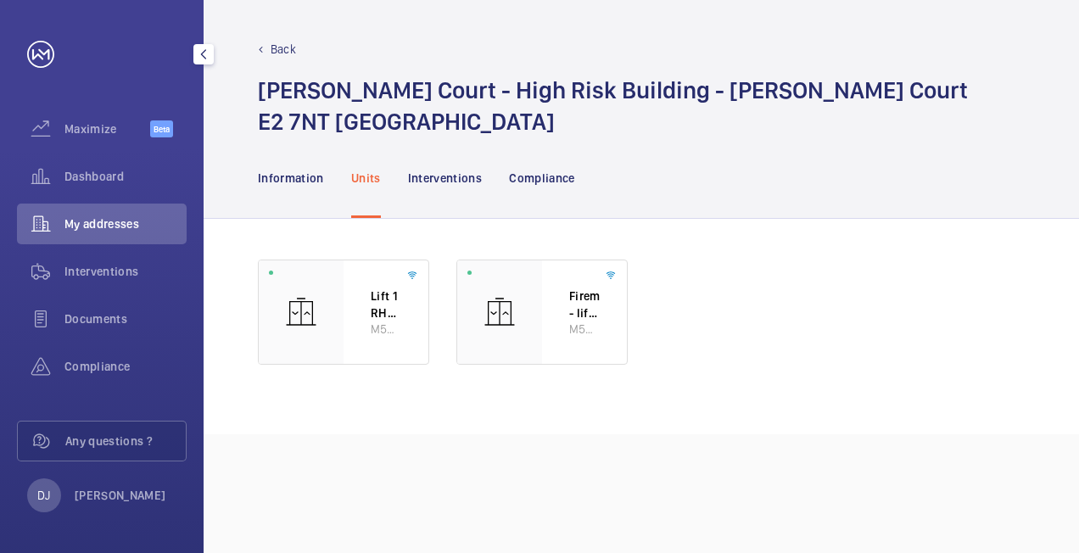
click at [112, 217] on span "My addresses" at bounding box center [125, 224] width 122 height 17
click at [114, 216] on span "My addresses" at bounding box center [125, 224] width 122 height 17
click at [266, 47] on div "Back" at bounding box center [641, 49] width 767 height 17
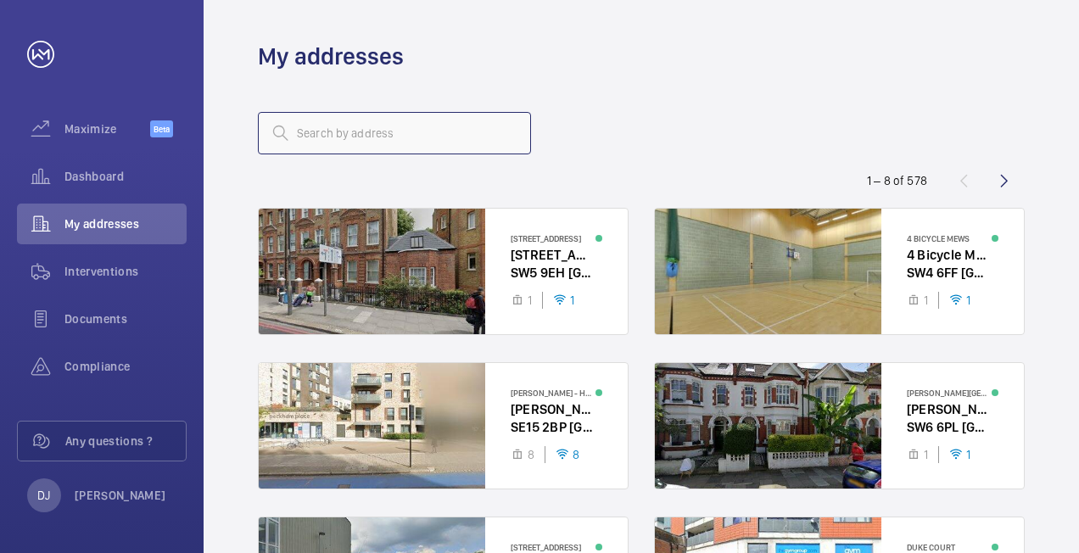
click at [425, 129] on input "text" at bounding box center [394, 133] width 273 height 42
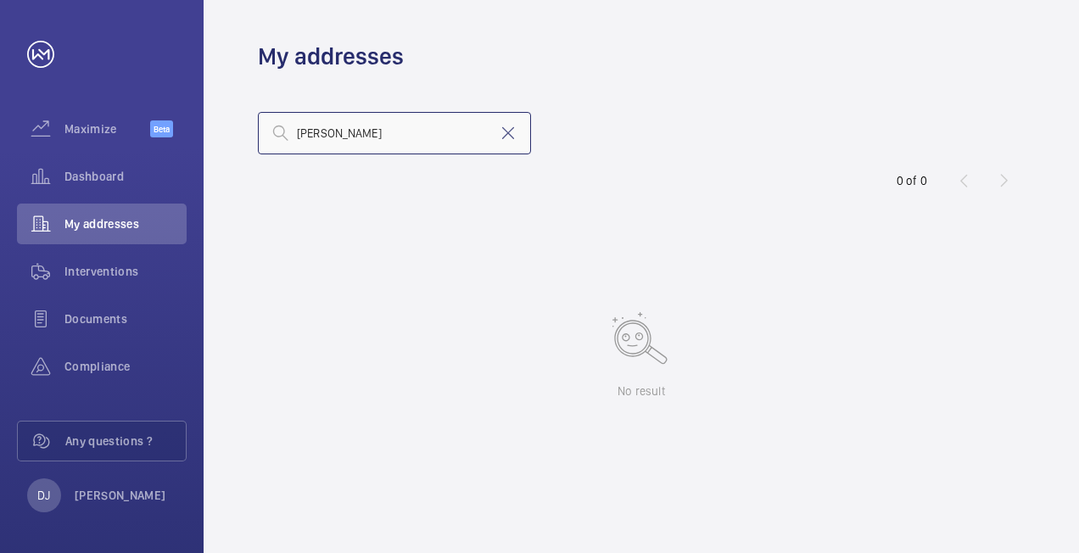
type input "[PERSON_NAME]"
